Goal: Information Seeking & Learning: Find specific fact

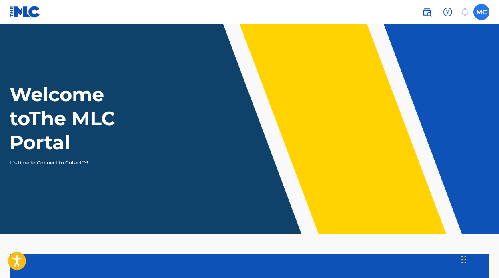
click at [479, 10] on label at bounding box center [481, 12] width 16 height 16
click at [481, 12] on input "MC [PERSON_NAME] [EMAIL_ADDRESS][DOMAIN_NAME] Notification Preferences Profile …" at bounding box center [481, 12] width 0 height 0
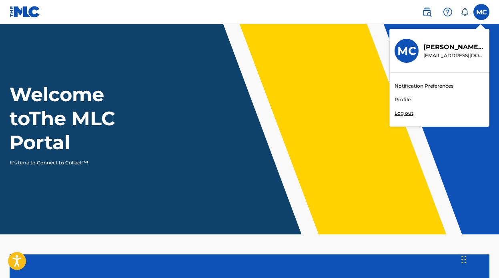
click at [402, 95] on div "Notification Preferences Profile Log out" at bounding box center [439, 100] width 99 height 54
click at [481, 12] on input "MC [PERSON_NAME] [EMAIL_ADDRESS][DOMAIN_NAME] Notification Preferences Profile …" at bounding box center [481, 12] width 0 height 0
click at [403, 99] on link "Profile" at bounding box center [403, 99] width 16 height 7
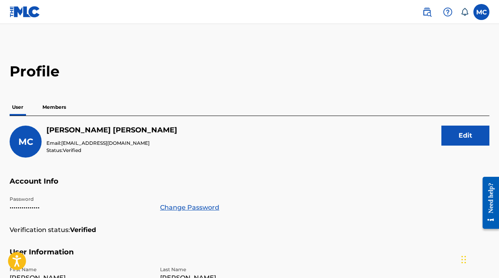
click at [49, 109] on p "Members" at bounding box center [54, 107] width 28 height 17
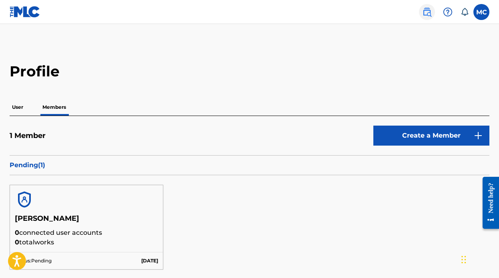
click at [429, 12] on img at bounding box center [427, 12] width 10 height 10
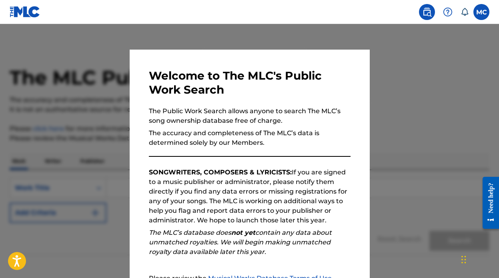
scroll to position [44, 0]
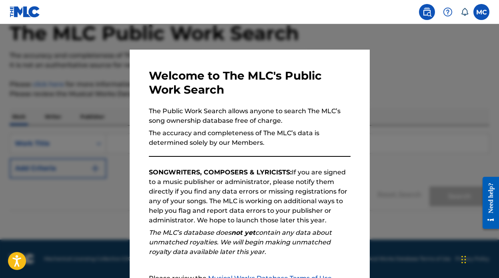
click at [388, 70] on div at bounding box center [249, 163] width 499 height 278
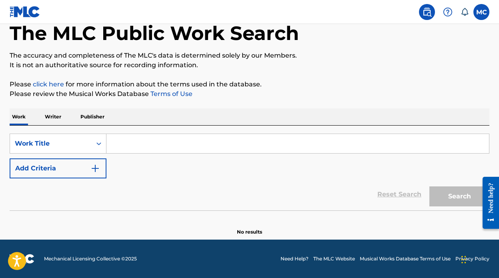
click at [57, 116] on p "Writer" at bounding box center [52, 116] width 21 height 17
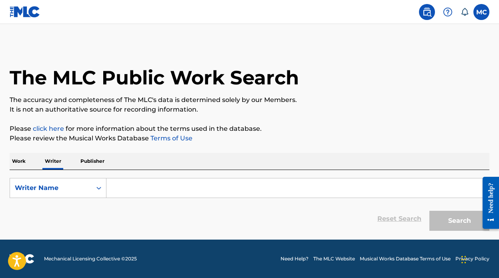
click at [133, 187] on input "Search Form" at bounding box center [297, 188] width 383 height 19
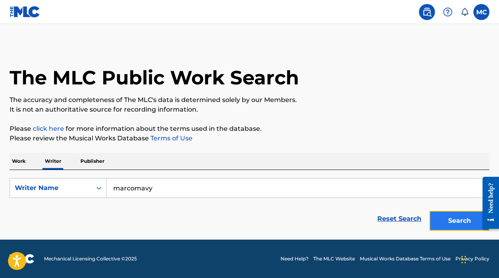
click at [453, 215] on button "Search" at bounding box center [459, 221] width 60 height 20
click at [187, 191] on input "marcomavy" at bounding box center [297, 188] width 383 height 19
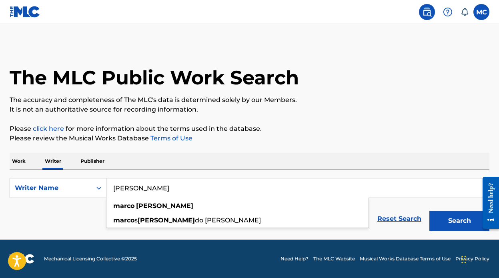
type input "[PERSON_NAME]"
click at [429, 211] on button "Search" at bounding box center [459, 221] width 60 height 20
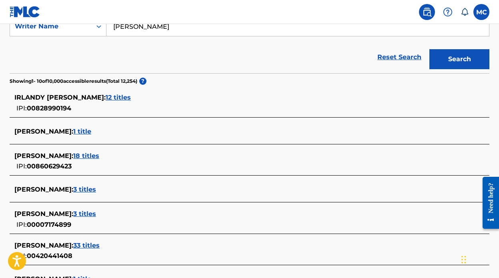
scroll to position [161, 0]
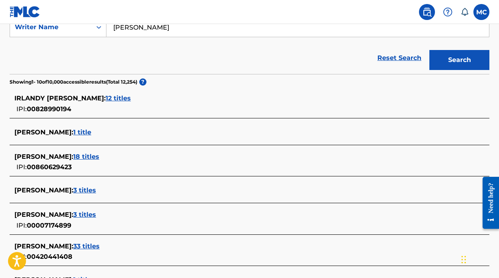
click at [94, 157] on span "18 titles" at bounding box center [86, 157] width 26 height 8
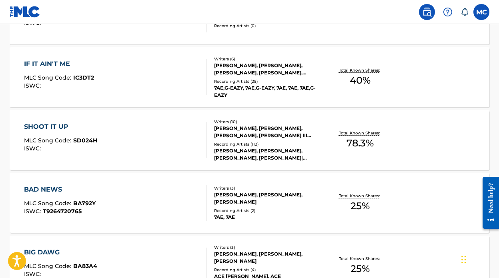
scroll to position [702, 0]
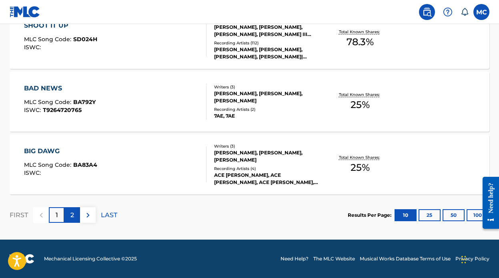
click at [73, 213] on p "2" at bounding box center [72, 216] width 4 height 10
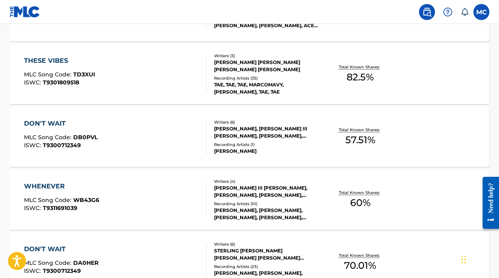
scroll to position [576, 0]
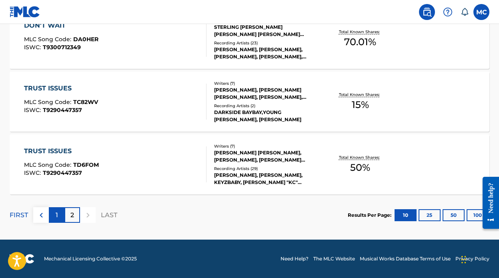
click at [51, 217] on div "1" at bounding box center [57, 215] width 16 height 16
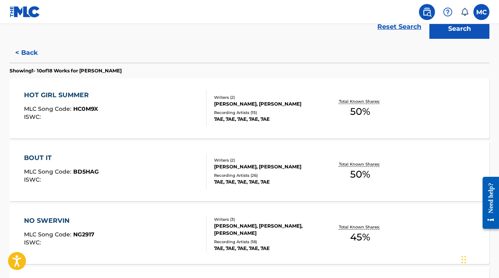
scroll to position [191, 0]
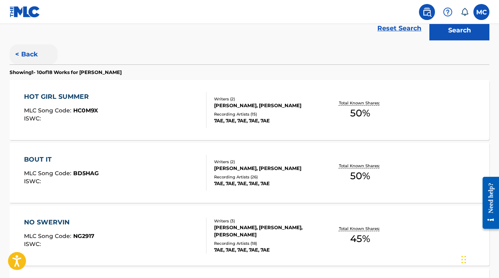
click at [28, 54] on button "< Back" at bounding box center [34, 54] width 48 height 20
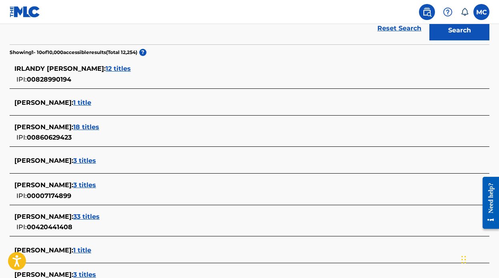
click at [84, 159] on span "3 titles" at bounding box center [84, 161] width 23 height 8
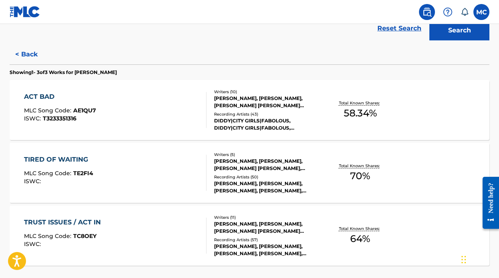
scroll to position [202, 0]
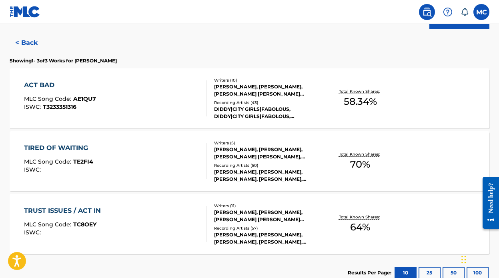
click at [52, 84] on div "ACT BAD" at bounding box center [60, 85] width 72 height 10
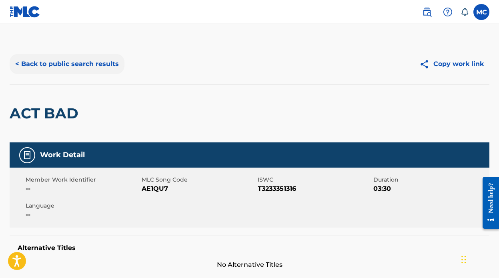
click at [60, 64] on button "< Back to public search results" at bounding box center [67, 64] width 115 height 20
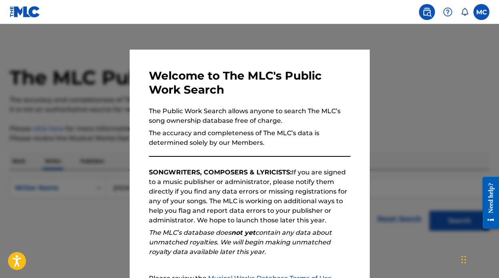
scroll to position [24, 0]
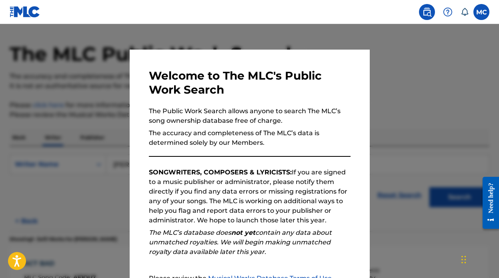
click at [391, 88] on div at bounding box center [249, 163] width 499 height 278
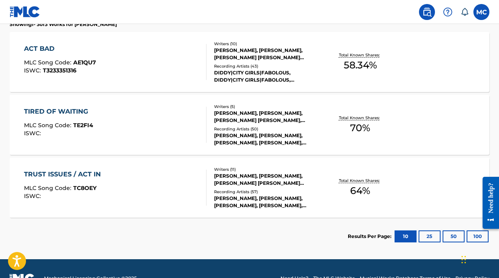
scroll to position [244, 0]
